Goal: Task Accomplishment & Management: Use online tool/utility

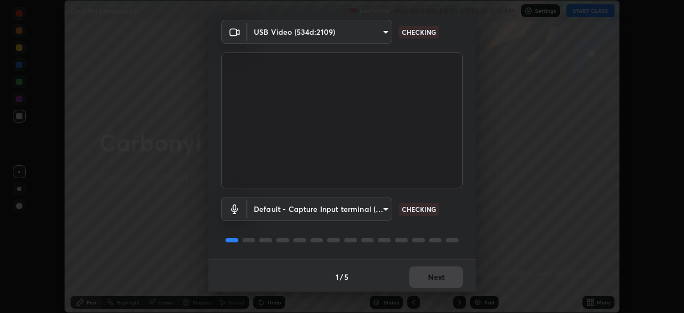
scroll to position [38, 0]
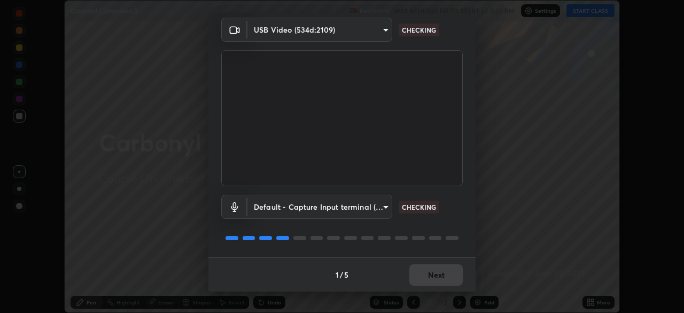
click at [435, 279] on div "1 / 5 Next" at bounding box center [342, 274] width 267 height 34
click at [443, 283] on div "1 / 5 Next" at bounding box center [342, 274] width 267 height 34
click at [444, 280] on div "1 / 5 Next" at bounding box center [342, 274] width 267 height 34
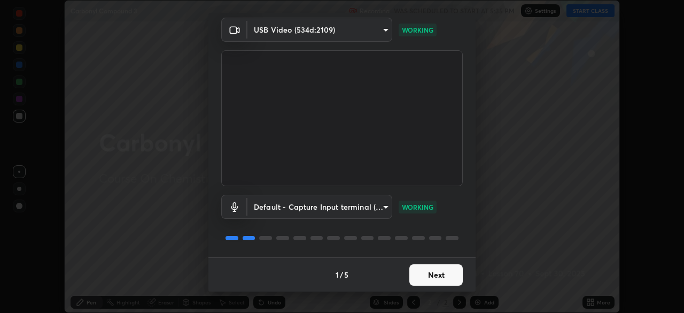
click at [438, 278] on button "Next" at bounding box center [436, 274] width 53 height 21
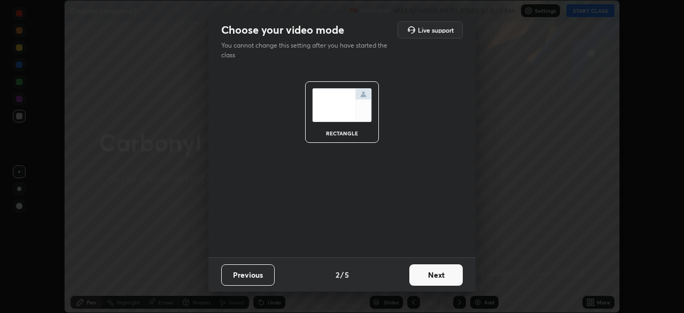
click at [438, 277] on button "Next" at bounding box center [436, 274] width 53 height 21
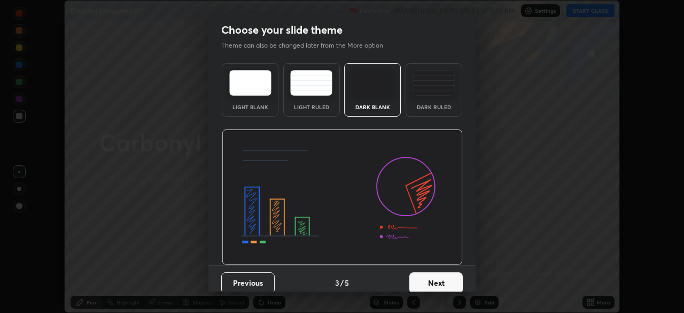
click at [439, 279] on button "Next" at bounding box center [436, 282] width 53 height 21
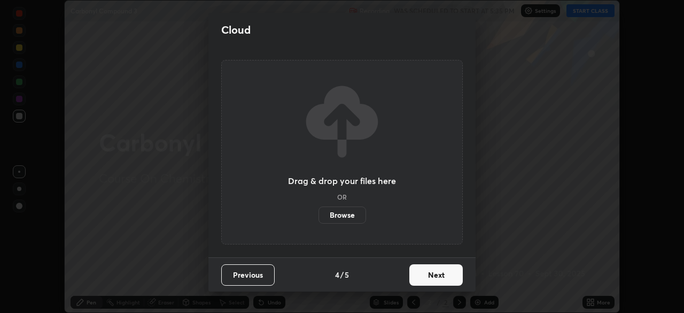
click at [441, 278] on button "Next" at bounding box center [436, 274] width 53 height 21
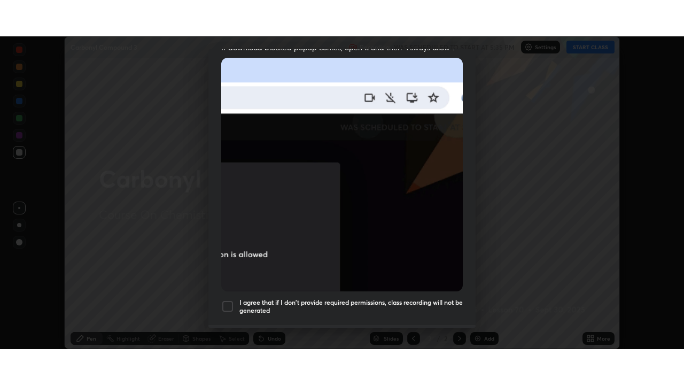
scroll to position [256, 0]
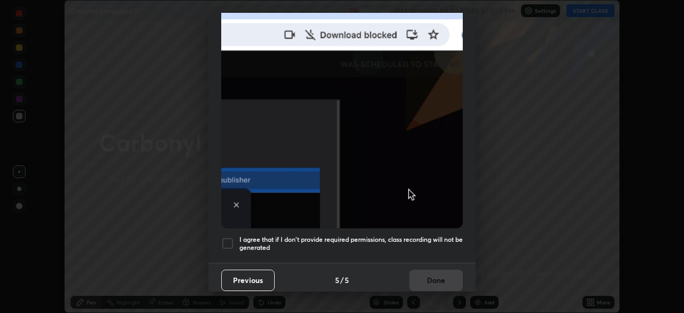
click at [428, 236] on h5 "I agree that if I don't provide required permissions, class recording will not …" at bounding box center [352, 243] width 224 height 17
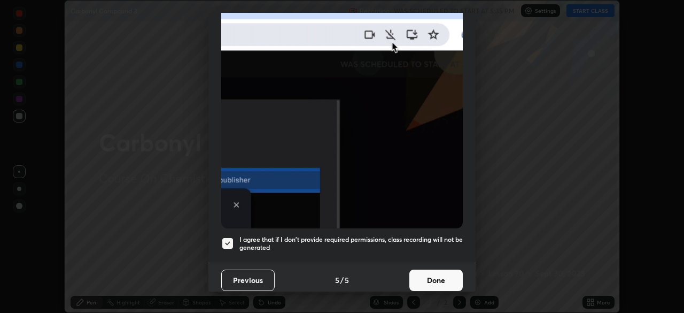
click at [435, 279] on button "Done" at bounding box center [436, 279] width 53 height 21
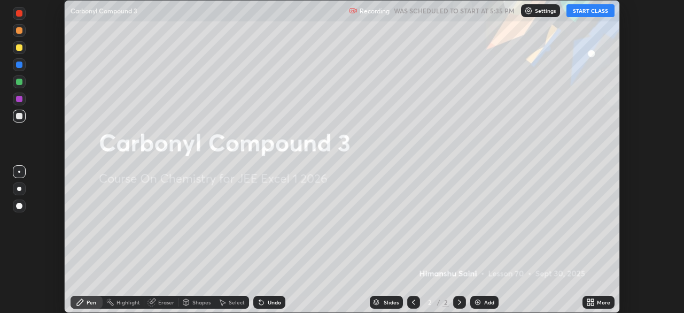
click at [593, 300] on icon at bounding box center [592, 300] width 3 height 3
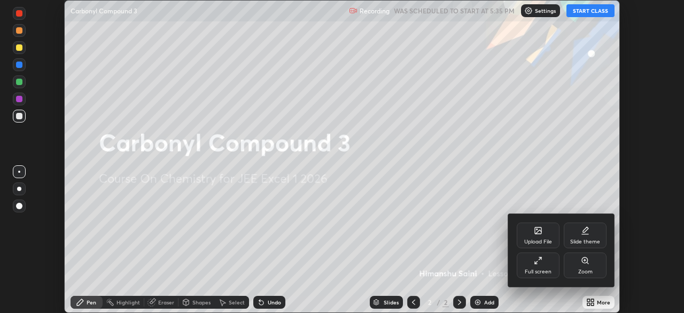
click at [541, 267] on div "Full screen" at bounding box center [538, 265] width 43 height 26
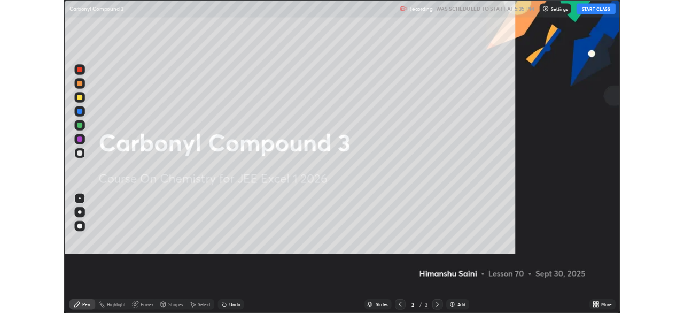
scroll to position [385, 684]
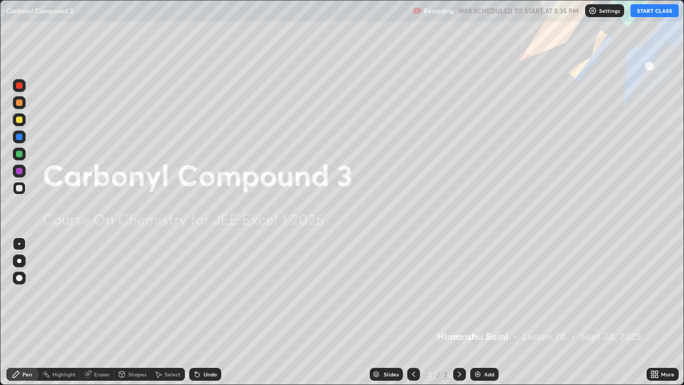
click at [660, 14] on button "START CLASS" at bounding box center [655, 10] width 48 height 13
click at [488, 312] on div "Add" at bounding box center [489, 374] width 10 height 5
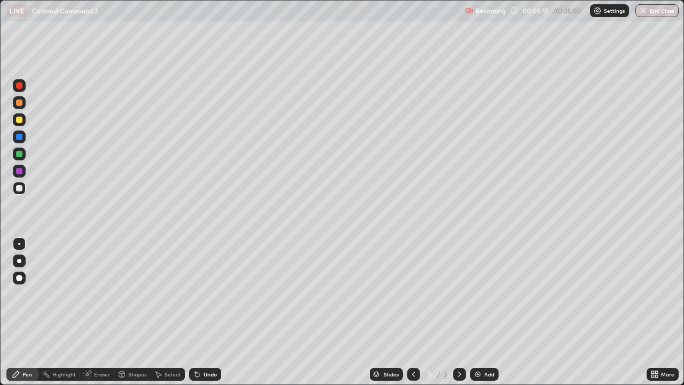
click at [19, 121] on div at bounding box center [19, 120] width 6 height 6
click at [20, 279] on div at bounding box center [19, 278] width 6 height 6
click at [483, 312] on div "Add" at bounding box center [485, 374] width 28 height 13
click at [210, 312] on div "Undo" at bounding box center [210, 374] width 13 height 5
click at [18, 189] on div at bounding box center [19, 188] width 6 height 6
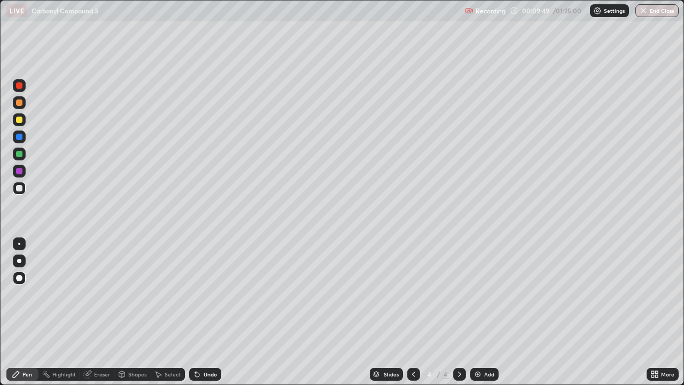
click at [205, 312] on div "Undo" at bounding box center [210, 374] width 13 height 5
click at [206, 312] on div "Undo" at bounding box center [210, 374] width 13 height 5
click at [205, 312] on div "Undo" at bounding box center [210, 374] width 13 height 5
click at [206, 312] on div "Undo" at bounding box center [205, 374] width 32 height 13
click at [206, 312] on div "Undo" at bounding box center [203, 374] width 36 height 21
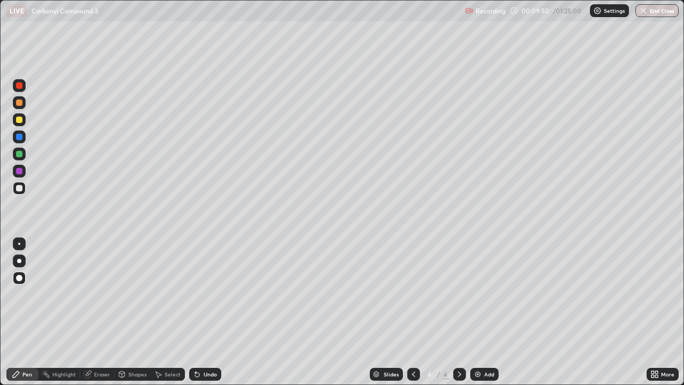
click at [204, 312] on div "Undo" at bounding box center [203, 374] width 36 height 21
click at [18, 192] on div at bounding box center [19, 188] width 13 height 13
click at [21, 167] on div at bounding box center [19, 171] width 13 height 13
click at [20, 116] on div at bounding box center [19, 119] width 13 height 13
click at [480, 312] on div "Add" at bounding box center [485, 374] width 28 height 13
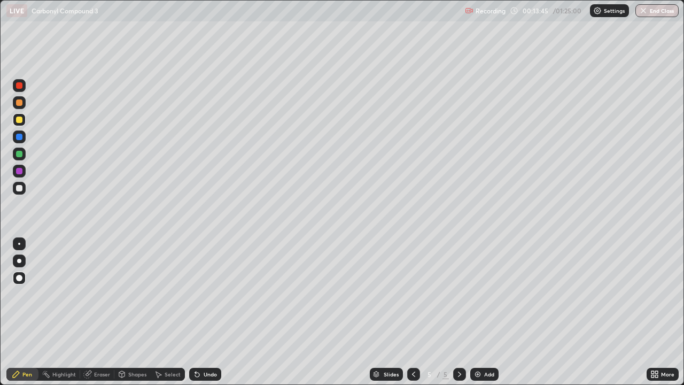
click at [20, 139] on div at bounding box center [19, 137] width 6 height 6
click at [16, 126] on div at bounding box center [19, 119] width 13 height 13
click at [173, 312] on div "Select" at bounding box center [168, 374] width 34 height 13
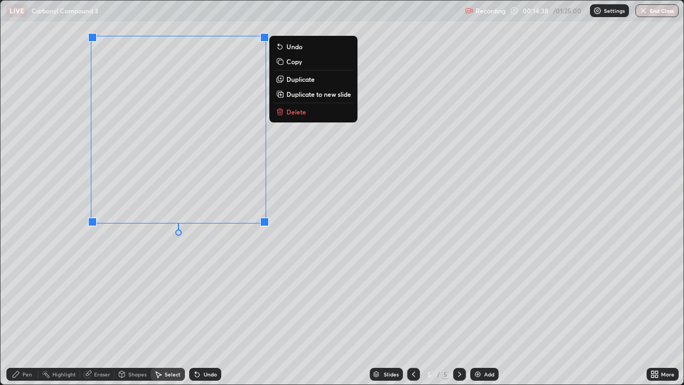
click at [303, 78] on p "Duplicate" at bounding box center [301, 79] width 28 height 9
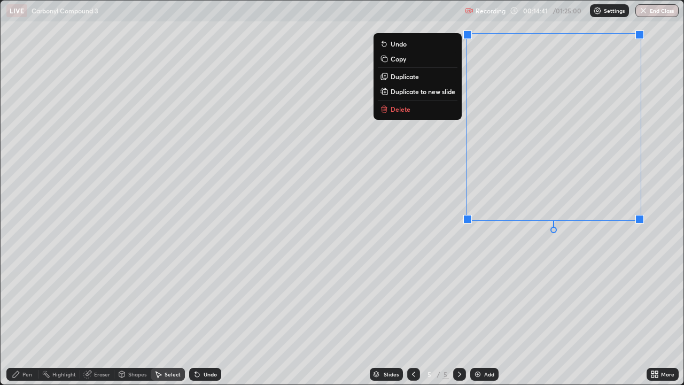
click at [117, 312] on div "0 ° Undo Copy Duplicate Duplicate to new slide Delete" at bounding box center [342, 193] width 683 height 384
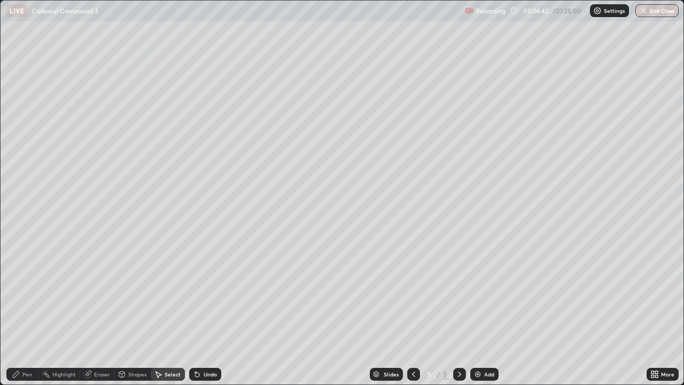
click at [24, 312] on div "Pen" at bounding box center [27, 374] width 10 height 5
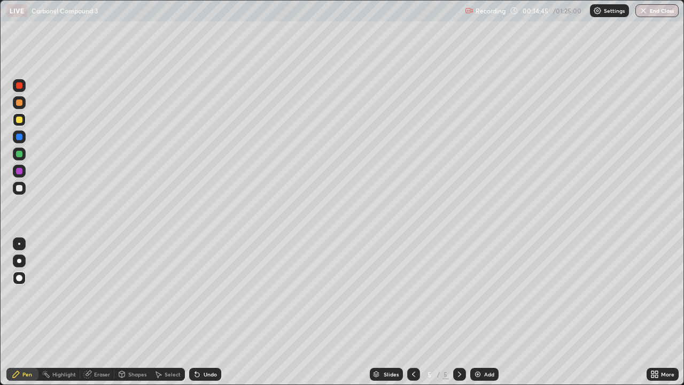
click at [98, 312] on div "Eraser" at bounding box center [97, 374] width 34 height 13
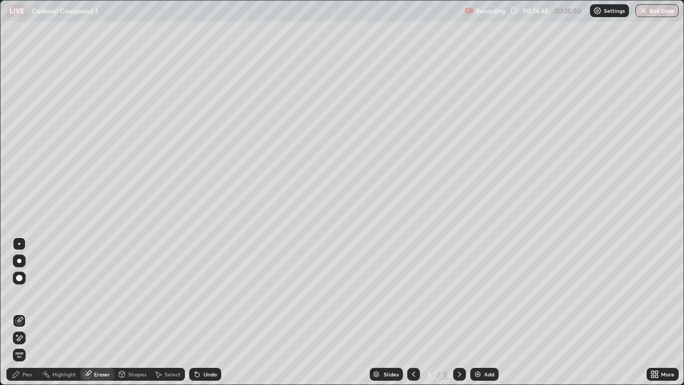
click at [28, 312] on div "Pen" at bounding box center [27, 374] width 10 height 5
click at [30, 312] on div "Pen" at bounding box center [27, 374] width 10 height 5
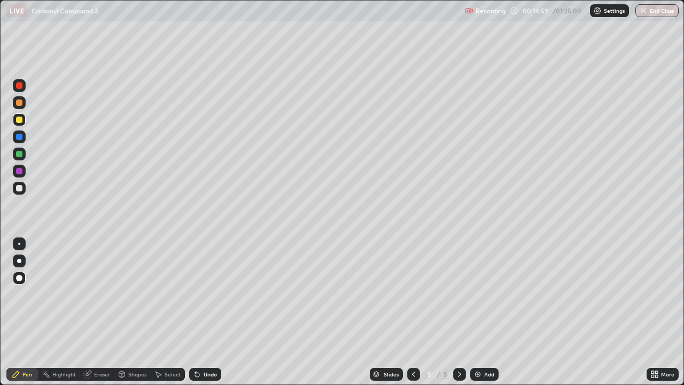
click at [96, 312] on div "Eraser" at bounding box center [102, 374] width 16 height 5
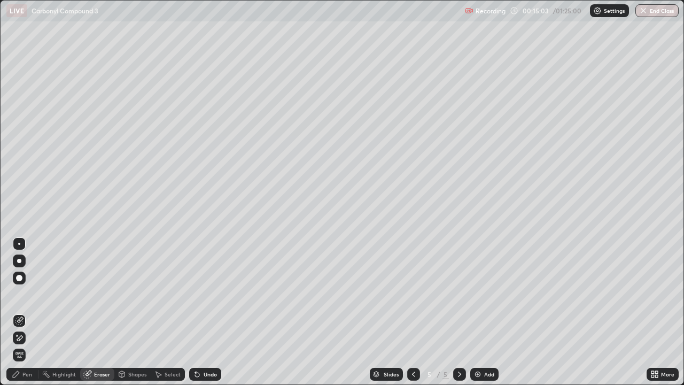
click at [27, 312] on div "Pen" at bounding box center [27, 374] width 10 height 5
click at [29, 312] on div "Pen" at bounding box center [27, 374] width 10 height 5
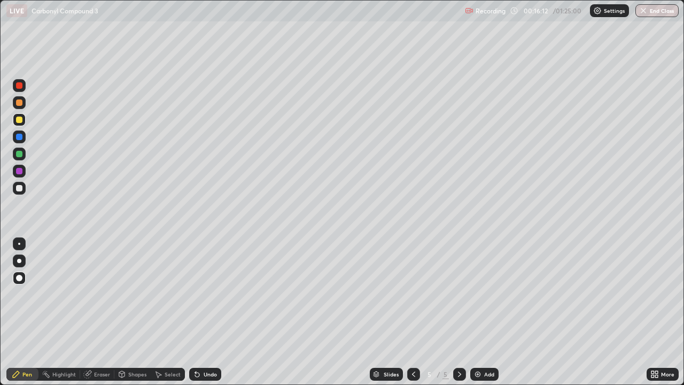
click at [484, 312] on div "Add" at bounding box center [485, 374] width 28 height 13
click at [16, 189] on div at bounding box center [19, 188] width 6 height 6
click at [20, 107] on div at bounding box center [19, 102] width 13 height 13
click at [18, 187] on div at bounding box center [19, 188] width 6 height 6
click at [19, 187] on div at bounding box center [19, 188] width 6 height 6
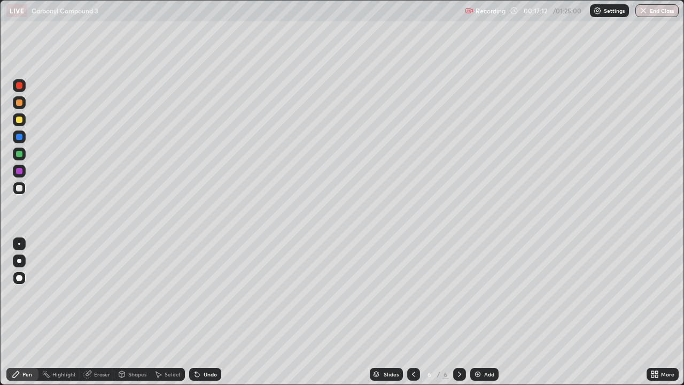
click at [18, 187] on div at bounding box center [19, 188] width 6 height 6
click at [205, 312] on div "Undo" at bounding box center [203, 374] width 36 height 21
click at [204, 312] on div "Undo" at bounding box center [210, 374] width 13 height 5
click at [478, 312] on img at bounding box center [478, 374] width 9 height 9
click at [17, 121] on div at bounding box center [19, 120] width 6 height 6
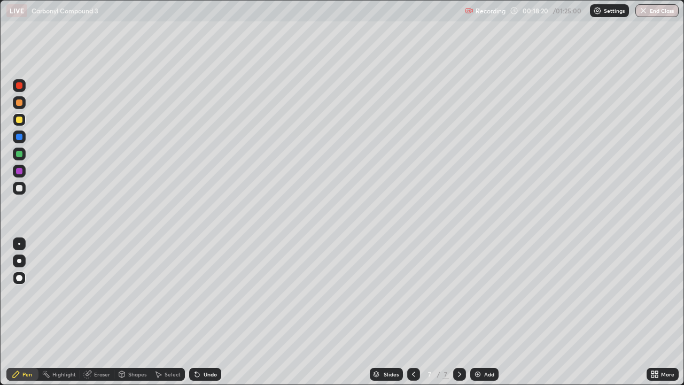
click at [20, 134] on div at bounding box center [19, 137] width 6 height 6
click at [19, 189] on div at bounding box center [19, 188] width 6 height 6
click at [480, 312] on img at bounding box center [478, 374] width 9 height 9
click at [18, 119] on div at bounding box center [19, 120] width 6 height 6
click at [411, 312] on icon at bounding box center [414, 374] width 9 height 9
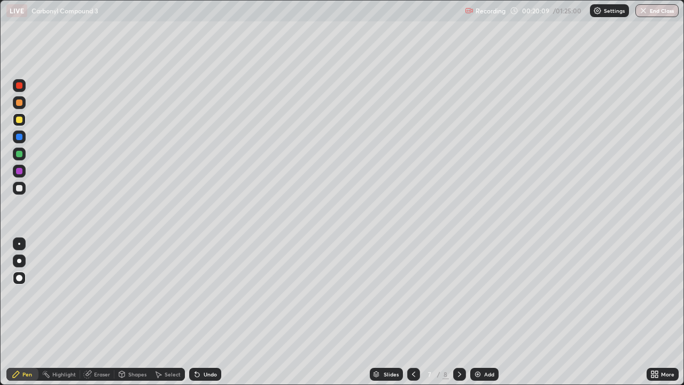
click at [415, 312] on icon at bounding box center [414, 374] width 9 height 9
click at [459, 312] on icon at bounding box center [460, 374] width 9 height 9
click at [412, 312] on icon at bounding box center [414, 374] width 9 height 9
click at [460, 312] on icon at bounding box center [460, 374] width 9 height 9
click at [459, 312] on icon at bounding box center [460, 374] width 9 height 9
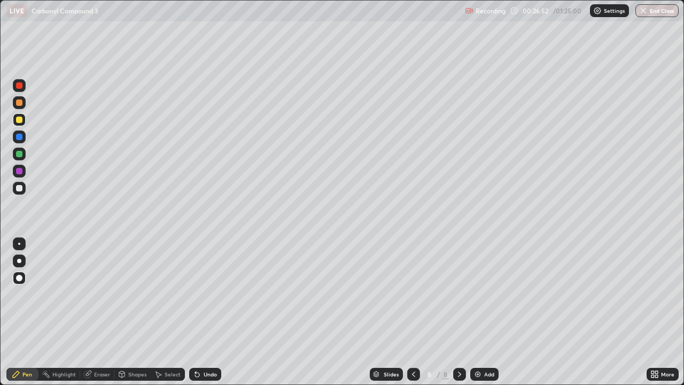
click at [487, 312] on div "Add" at bounding box center [489, 374] width 10 height 5
click at [17, 190] on div at bounding box center [19, 188] width 6 height 6
click at [204, 312] on div "Undo" at bounding box center [210, 374] width 13 height 5
click at [20, 173] on div at bounding box center [19, 171] width 6 height 6
click at [204, 312] on div "Undo" at bounding box center [210, 374] width 13 height 5
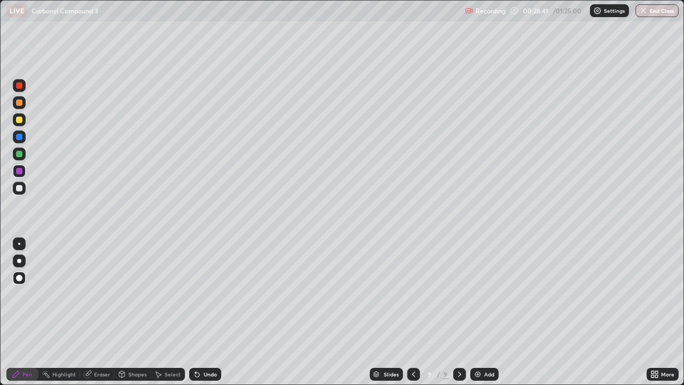
click at [482, 312] on div "Add" at bounding box center [485, 374] width 28 height 13
click at [17, 120] on div at bounding box center [19, 120] width 6 height 6
click at [197, 312] on div "Undo" at bounding box center [203, 374] width 36 height 21
click at [204, 312] on div "Undo" at bounding box center [210, 374] width 13 height 5
click at [21, 188] on div at bounding box center [19, 188] width 6 height 6
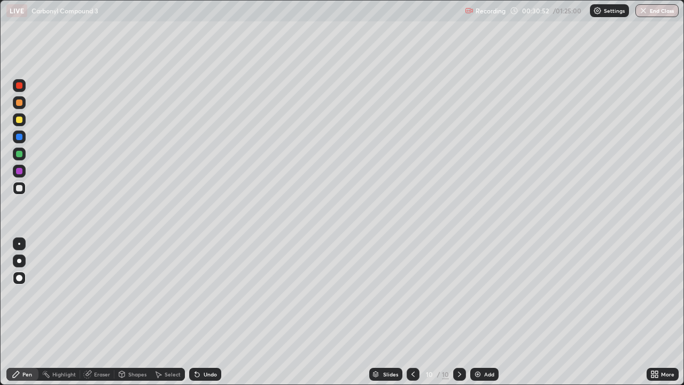
click at [482, 312] on div "Add" at bounding box center [485, 374] width 28 height 13
click at [19, 120] on div at bounding box center [19, 120] width 6 height 6
click at [201, 312] on div "Undo" at bounding box center [205, 374] width 32 height 13
click at [98, 312] on div "Eraser" at bounding box center [102, 374] width 16 height 5
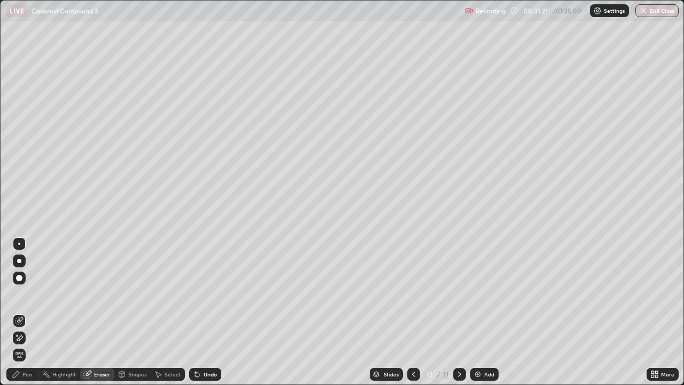
click at [30, 312] on div "Pen" at bounding box center [27, 374] width 10 height 5
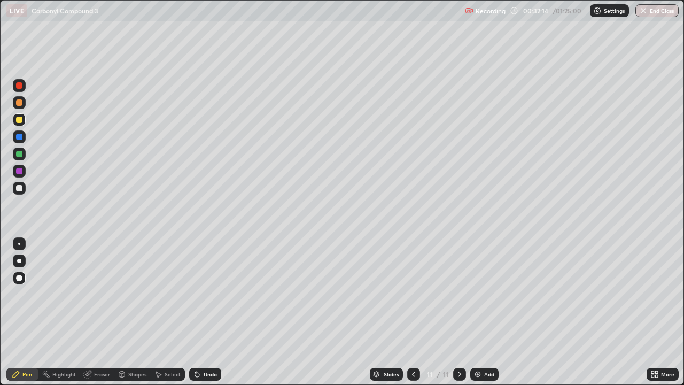
click at [479, 312] on img at bounding box center [478, 374] width 9 height 9
click at [24, 187] on div at bounding box center [19, 188] width 13 height 13
click at [19, 169] on div at bounding box center [19, 171] width 6 height 6
click at [205, 312] on div "Undo" at bounding box center [210, 374] width 13 height 5
click at [209, 312] on div "Undo" at bounding box center [205, 374] width 32 height 13
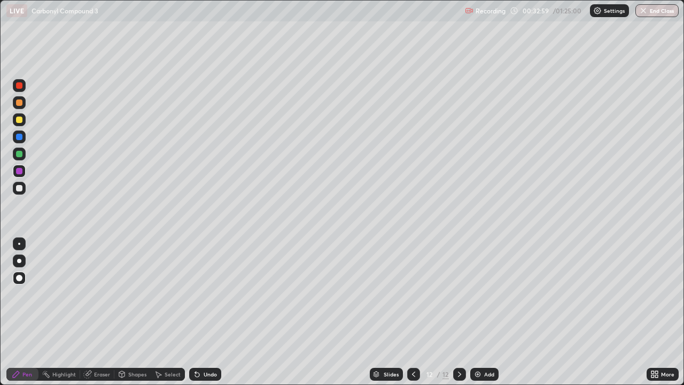
click at [210, 312] on div "Undo" at bounding box center [210, 374] width 13 height 5
click at [19, 190] on div at bounding box center [19, 188] width 6 height 6
click at [19, 170] on div at bounding box center [19, 171] width 6 height 6
click at [476, 312] on div "Add" at bounding box center [485, 374] width 28 height 13
click at [18, 120] on div at bounding box center [19, 120] width 6 height 6
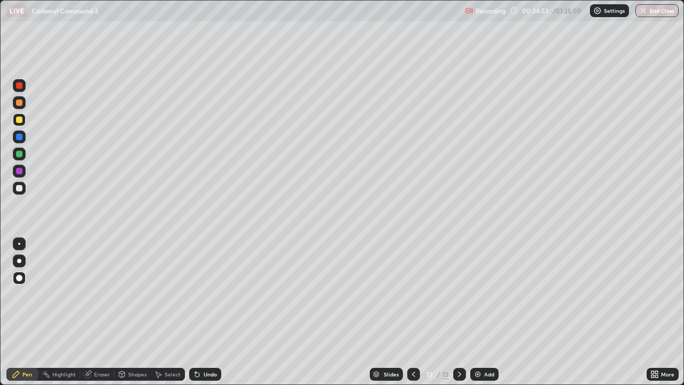
click at [199, 312] on icon at bounding box center [197, 374] width 9 height 9
click at [18, 168] on div at bounding box center [19, 171] width 6 height 6
click at [487, 312] on div "Add" at bounding box center [489, 374] width 10 height 5
click at [17, 189] on div at bounding box center [19, 188] width 6 height 6
click at [16, 120] on div at bounding box center [19, 119] width 13 height 13
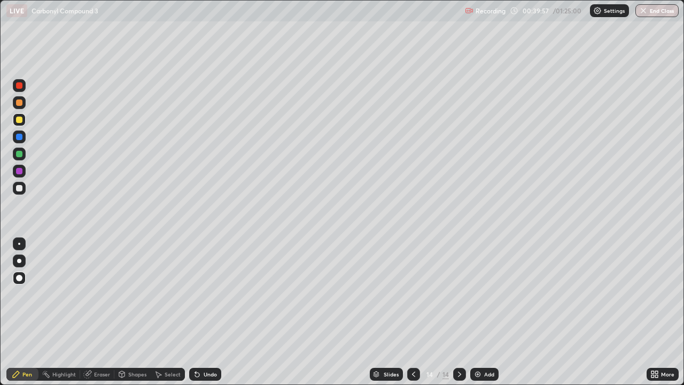
click at [18, 153] on div at bounding box center [19, 154] width 6 height 6
click at [20, 135] on div at bounding box center [19, 137] width 6 height 6
click at [19, 190] on div at bounding box center [19, 188] width 6 height 6
click at [488, 312] on div "Add" at bounding box center [489, 374] width 10 height 5
click at [19, 125] on div at bounding box center [19, 119] width 13 height 13
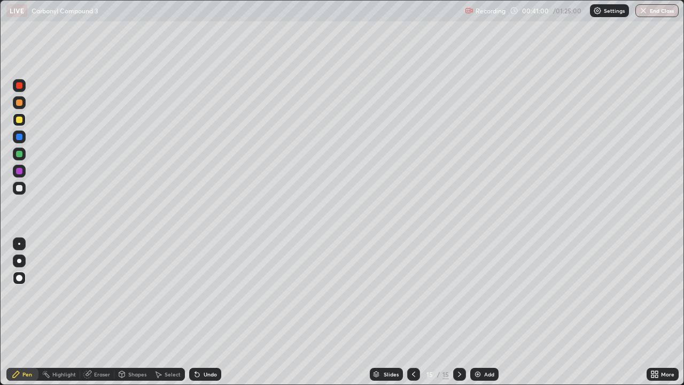
click at [19, 135] on div at bounding box center [19, 137] width 6 height 6
click at [204, 312] on div "Undo" at bounding box center [210, 374] width 13 height 5
click at [205, 312] on div "Undo" at bounding box center [210, 374] width 13 height 5
click at [205, 312] on div "Undo" at bounding box center [205, 374] width 32 height 13
click at [201, 312] on div "Undo" at bounding box center [205, 374] width 32 height 13
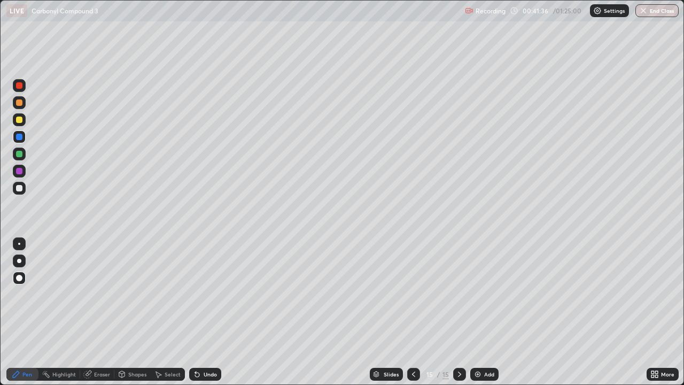
click at [21, 119] on div at bounding box center [19, 120] width 6 height 6
click at [411, 312] on icon at bounding box center [414, 374] width 9 height 9
click at [18, 137] on div at bounding box center [19, 137] width 6 height 6
click at [413, 312] on icon at bounding box center [414, 374] width 9 height 9
click at [16, 192] on div at bounding box center [19, 188] width 13 height 13
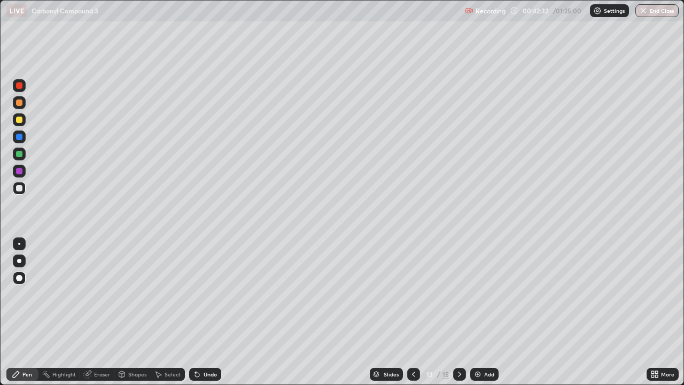
click at [19, 155] on div at bounding box center [19, 154] width 6 height 6
click at [18, 188] on div at bounding box center [19, 188] width 6 height 6
click at [199, 312] on icon at bounding box center [197, 374] width 9 height 9
click at [458, 312] on icon at bounding box center [460, 374] width 9 height 9
click at [413, 312] on icon at bounding box center [413, 374] width 3 height 5
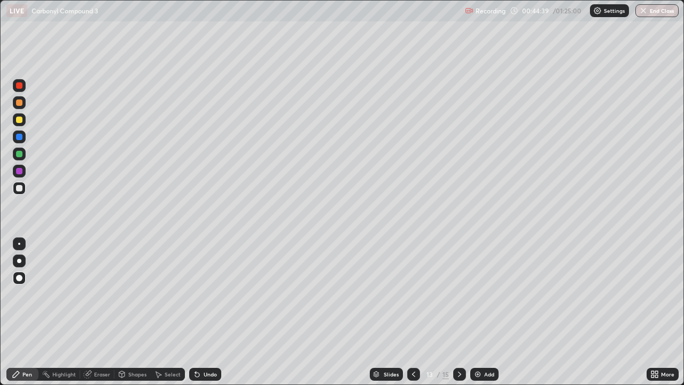
click at [460, 312] on icon at bounding box center [460, 374] width 9 height 9
click at [483, 312] on div "Add" at bounding box center [485, 374] width 28 height 13
click at [17, 190] on div at bounding box center [19, 188] width 6 height 6
click at [25, 312] on div "Pen" at bounding box center [22, 374] width 32 height 13
click at [18, 119] on div at bounding box center [19, 120] width 6 height 6
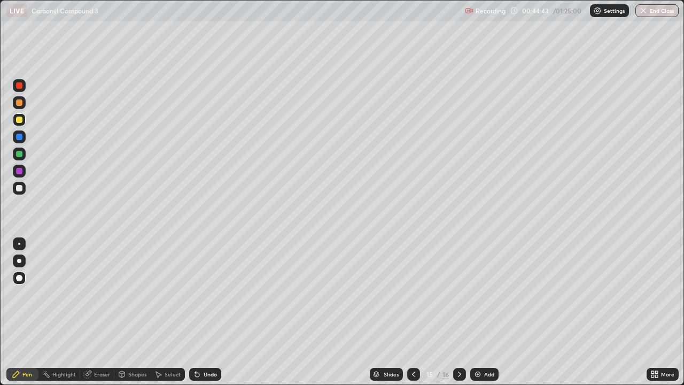
click at [18, 117] on div at bounding box center [19, 120] width 6 height 6
click at [202, 312] on div "Undo" at bounding box center [205, 374] width 32 height 13
click at [206, 312] on div "Undo" at bounding box center [205, 374] width 32 height 13
click at [212, 312] on div "Undo" at bounding box center [205, 374] width 32 height 13
click at [211, 312] on div "Undo" at bounding box center [203, 374] width 36 height 21
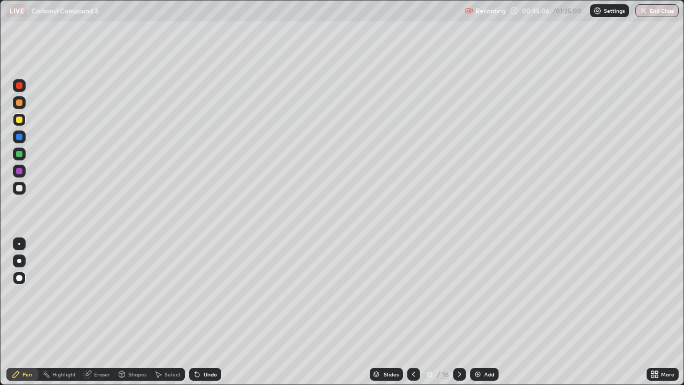
click at [209, 312] on div "Undo" at bounding box center [203, 374] width 36 height 21
click at [211, 312] on div "Undo" at bounding box center [205, 374] width 32 height 13
click at [13, 193] on div at bounding box center [19, 188] width 13 height 17
click at [481, 312] on img at bounding box center [478, 374] width 9 height 9
click at [20, 121] on div at bounding box center [19, 120] width 6 height 6
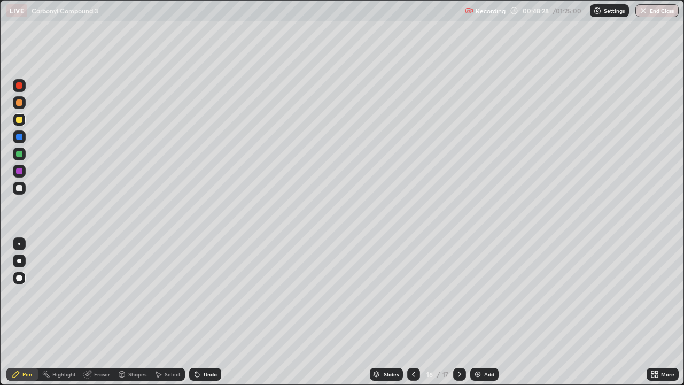
click at [17, 120] on div at bounding box center [19, 120] width 6 height 6
click at [205, 312] on div "Undo" at bounding box center [210, 374] width 13 height 5
click at [212, 312] on div "Undo" at bounding box center [205, 374] width 32 height 13
click at [204, 312] on div "Undo" at bounding box center [210, 374] width 13 height 5
click at [17, 188] on div at bounding box center [19, 188] width 6 height 6
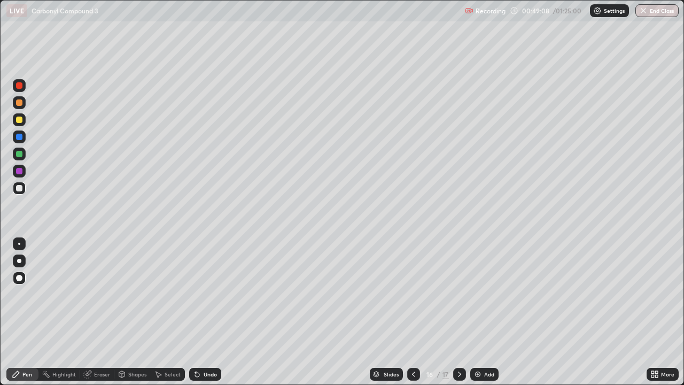
click at [19, 172] on div at bounding box center [19, 171] width 6 height 6
click at [16, 152] on div at bounding box center [19, 154] width 6 height 6
click at [483, 312] on div "Add" at bounding box center [485, 374] width 28 height 13
click at [199, 312] on div "Undo" at bounding box center [205, 374] width 32 height 13
click at [204, 312] on div "Undo" at bounding box center [210, 374] width 13 height 5
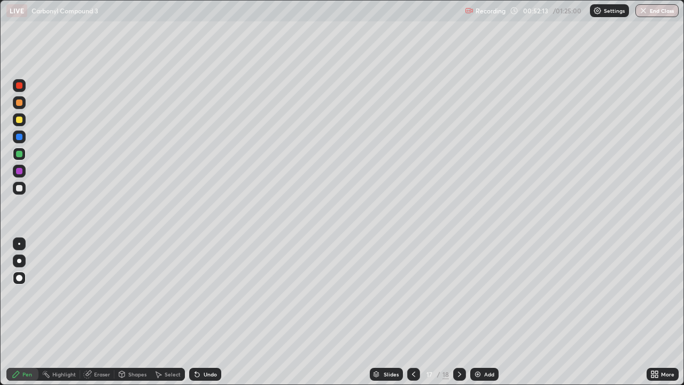
click at [21, 123] on div at bounding box center [19, 119] width 13 height 13
click at [204, 312] on div "Undo" at bounding box center [210, 374] width 13 height 5
click at [204, 312] on div "Undo" at bounding box center [205, 374] width 32 height 13
click at [206, 312] on div "Undo" at bounding box center [205, 374] width 32 height 13
click at [204, 312] on div "Undo" at bounding box center [210, 374] width 13 height 5
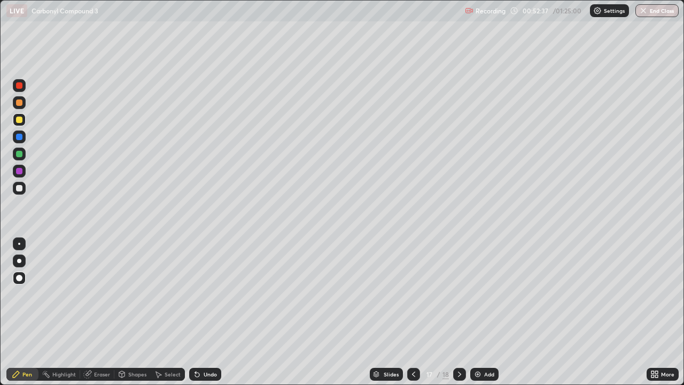
click at [208, 312] on div "Undo" at bounding box center [210, 374] width 13 height 5
click at [486, 312] on div "Slides 17 / 18 Add" at bounding box center [434, 374] width 426 height 21
click at [472, 312] on div "Add" at bounding box center [485, 374] width 28 height 13
click at [18, 121] on div at bounding box center [19, 120] width 6 height 6
click at [207, 312] on div "Undo" at bounding box center [210, 374] width 13 height 5
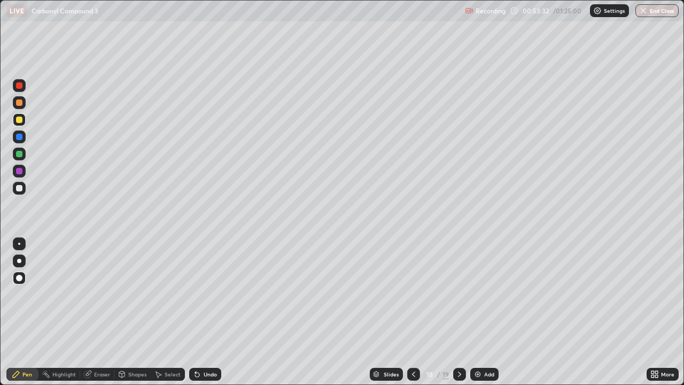
click at [205, 312] on div "Undo" at bounding box center [210, 374] width 13 height 5
click at [204, 312] on div "Undo" at bounding box center [210, 374] width 13 height 5
click at [17, 189] on div at bounding box center [19, 188] width 6 height 6
click at [488, 312] on div "Add" at bounding box center [489, 374] width 10 height 5
click at [18, 119] on div at bounding box center [19, 120] width 6 height 6
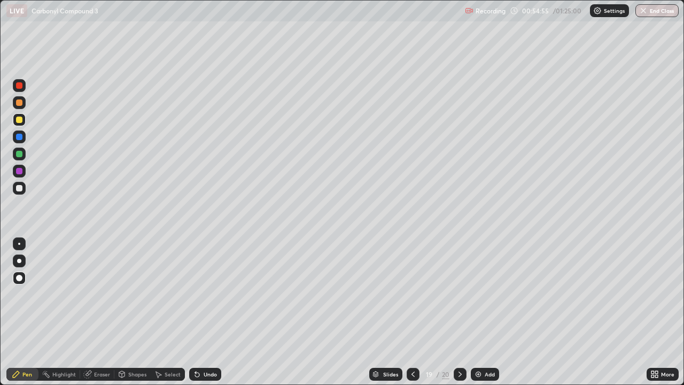
click at [412, 312] on icon at bounding box center [413, 374] width 9 height 9
click at [459, 312] on icon at bounding box center [460, 374] width 9 height 9
click at [206, 312] on div "Undo" at bounding box center [210, 374] width 13 height 5
click at [208, 312] on div "Undo" at bounding box center [210, 374] width 13 height 5
click at [204, 312] on div "Undo" at bounding box center [210, 374] width 13 height 5
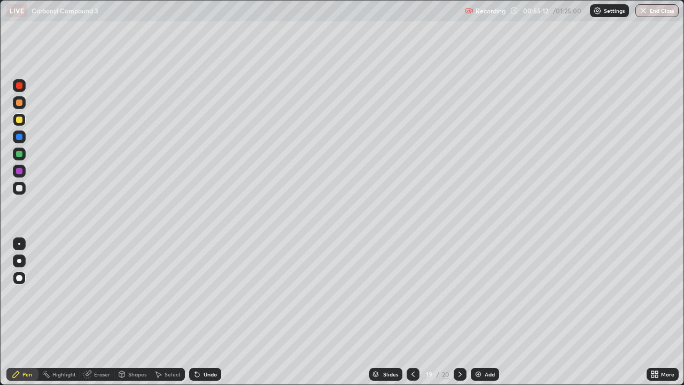
click at [24, 104] on div at bounding box center [19, 102] width 13 height 13
click at [204, 312] on div "Undo" at bounding box center [210, 374] width 13 height 5
click at [205, 312] on div "Undo" at bounding box center [210, 374] width 13 height 5
click at [20, 187] on div at bounding box center [19, 188] width 6 height 6
click at [17, 157] on div at bounding box center [19, 154] width 6 height 6
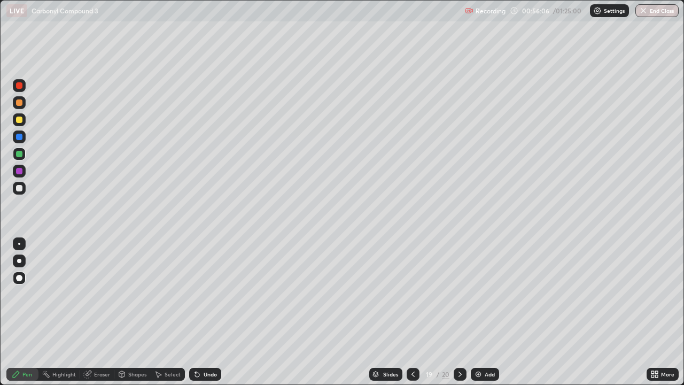
click at [16, 188] on div at bounding box center [19, 188] width 6 height 6
click at [17, 155] on div at bounding box center [19, 154] width 6 height 6
click at [486, 312] on div "Add" at bounding box center [485, 374] width 28 height 13
click at [18, 188] on div at bounding box center [19, 188] width 6 height 6
click at [19, 155] on div at bounding box center [19, 154] width 6 height 6
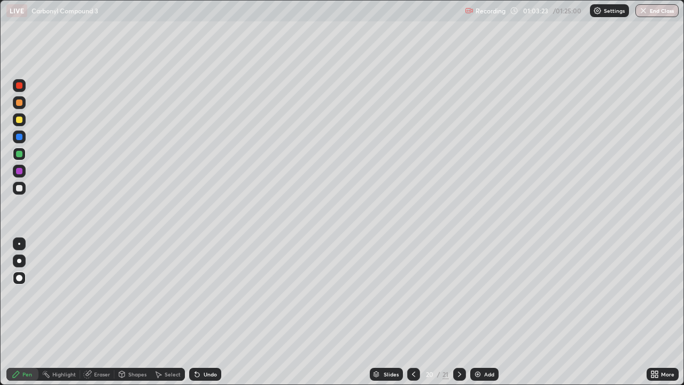
click at [18, 186] on div at bounding box center [19, 188] width 6 height 6
click at [27, 312] on div "Pen" at bounding box center [27, 374] width 10 height 5
click at [488, 312] on div "Add" at bounding box center [489, 374] width 10 height 5
click at [19, 172] on div at bounding box center [19, 171] width 6 height 6
click at [20, 118] on div at bounding box center [19, 120] width 6 height 6
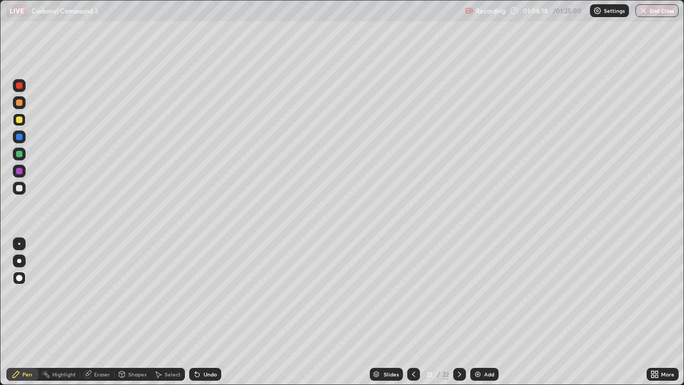
click at [14, 175] on div at bounding box center [19, 171] width 13 height 13
click at [15, 187] on div at bounding box center [19, 188] width 13 height 13
click at [478, 312] on img at bounding box center [478, 374] width 9 height 9
click at [211, 312] on div "Undo" at bounding box center [210, 374] width 13 height 5
click at [209, 312] on div "Undo" at bounding box center [210, 374] width 13 height 5
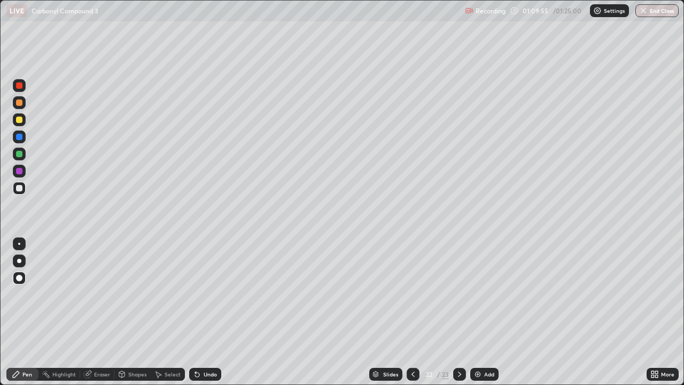
click at [26, 171] on div at bounding box center [19, 171] width 17 height 17
click at [18, 155] on div at bounding box center [19, 154] width 6 height 6
click at [15, 122] on div at bounding box center [19, 119] width 13 height 13
click at [14, 139] on div at bounding box center [19, 136] width 13 height 13
click at [19, 120] on div at bounding box center [19, 120] width 6 height 6
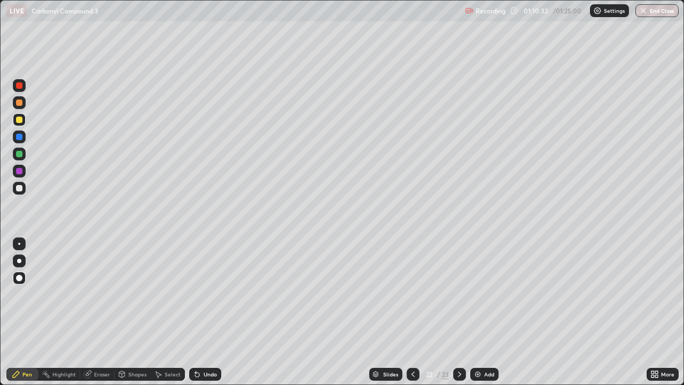
click at [204, 312] on div "Undo" at bounding box center [205, 374] width 32 height 13
click at [201, 312] on div "Undo" at bounding box center [205, 374] width 32 height 13
click at [199, 312] on div "Undo" at bounding box center [205, 374] width 32 height 13
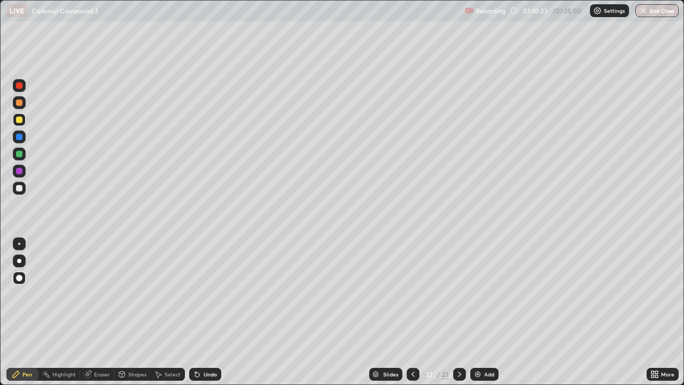
click at [198, 312] on div "Undo" at bounding box center [203, 374] width 36 height 21
click at [201, 312] on div "Undo" at bounding box center [203, 374] width 36 height 21
click at [199, 312] on div "Undo" at bounding box center [203, 374] width 36 height 21
click at [200, 312] on div "Undo" at bounding box center [203, 374] width 36 height 21
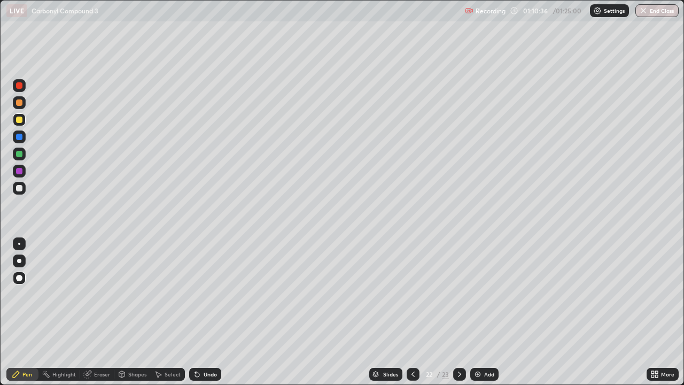
click at [32, 312] on div "Pen" at bounding box center [27, 374] width 10 height 5
click at [22, 190] on div at bounding box center [19, 188] width 13 height 13
click at [21, 156] on div at bounding box center [19, 154] width 6 height 6
click at [483, 312] on div "Add" at bounding box center [485, 374] width 28 height 13
click at [20, 190] on div at bounding box center [19, 188] width 6 height 6
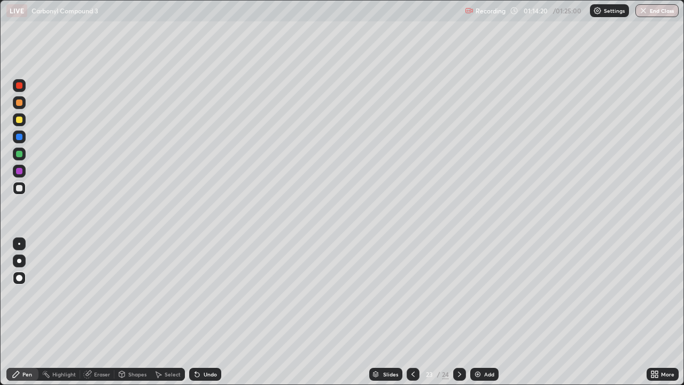
click at [482, 312] on div "Add" at bounding box center [485, 374] width 28 height 13
click at [17, 122] on div at bounding box center [19, 120] width 6 height 6
click at [656, 6] on button "End Class" at bounding box center [657, 10] width 43 height 13
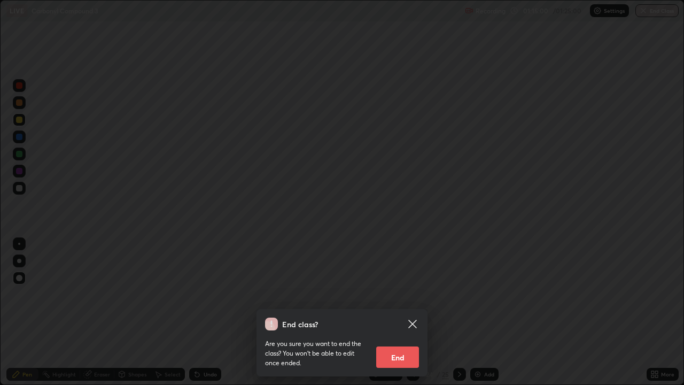
click at [406, 312] on button "End" at bounding box center [397, 356] width 43 height 21
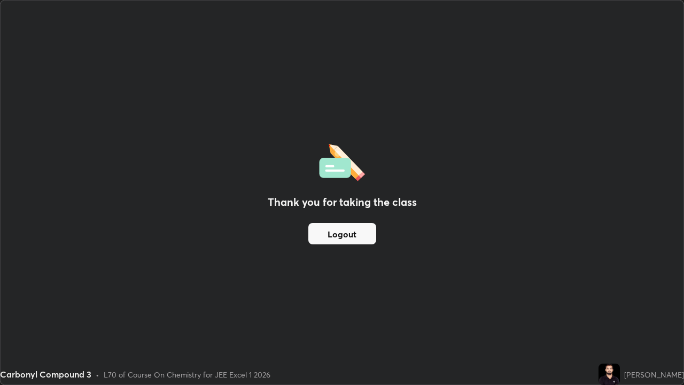
click at [349, 234] on button "Logout" at bounding box center [343, 233] width 68 height 21
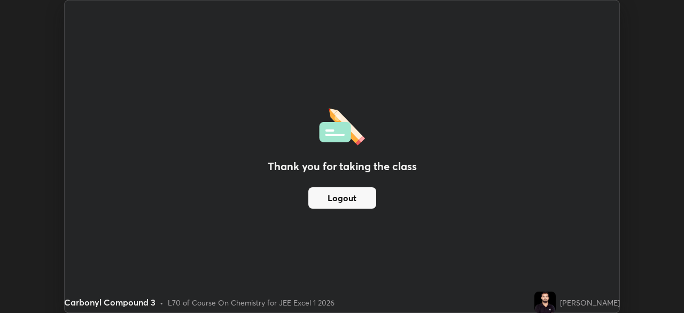
scroll to position [53157, 52785]
